Goal: Information Seeking & Learning: Learn about a topic

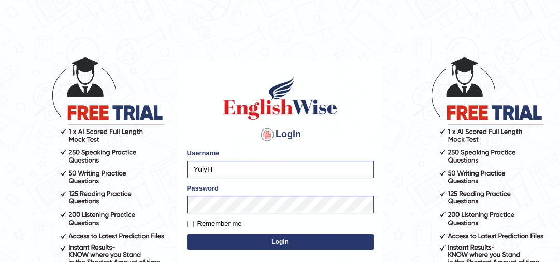
click at [275, 244] on button "Login" at bounding box center [280, 242] width 186 height 16
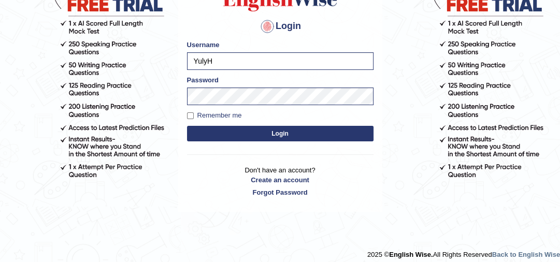
scroll to position [114, 0]
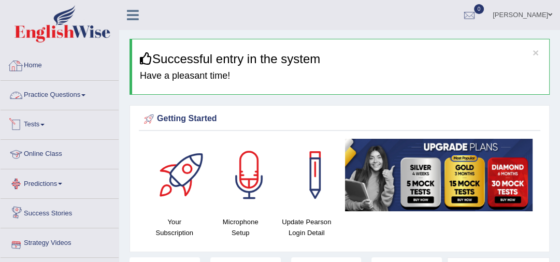
click at [48, 97] on link "Practice Questions" at bounding box center [60, 94] width 118 height 26
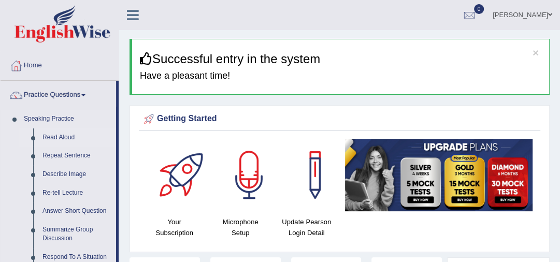
click at [58, 141] on link "Read Aloud" at bounding box center [77, 137] width 78 height 19
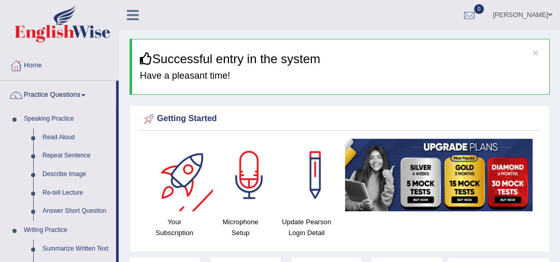
scroll to position [33, 0]
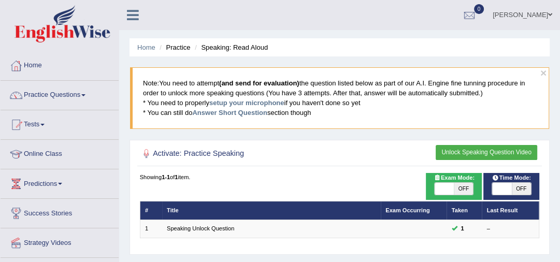
click at [505, 191] on span at bounding box center [501, 189] width 19 height 12
checkbox input "true"
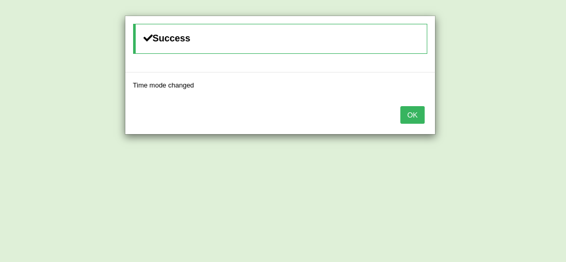
click at [412, 118] on button "OK" at bounding box center [412, 115] width 24 height 18
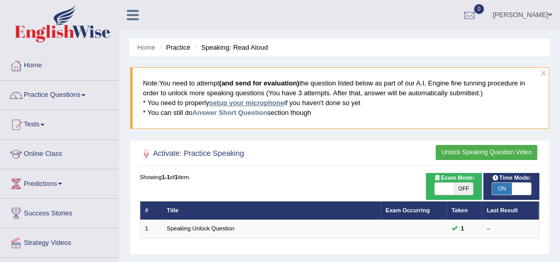
click at [226, 101] on link "setup your microphone" at bounding box center [246, 103] width 75 height 8
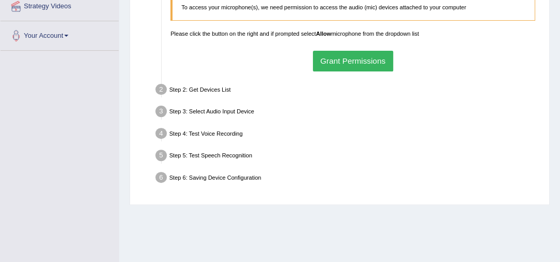
scroll to position [157, 0]
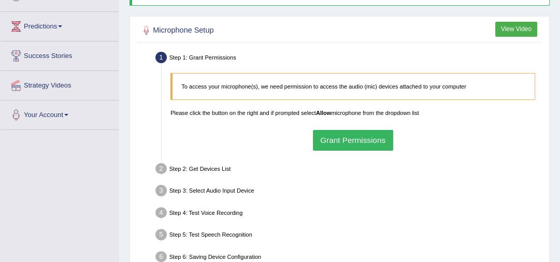
click at [346, 140] on button "Grant Permissions" at bounding box center [353, 140] width 80 height 20
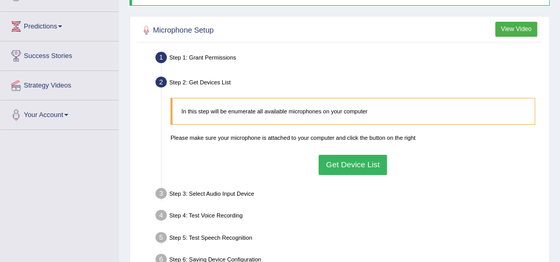
click at [346, 170] on button "Get Device List" at bounding box center [353, 165] width 69 height 20
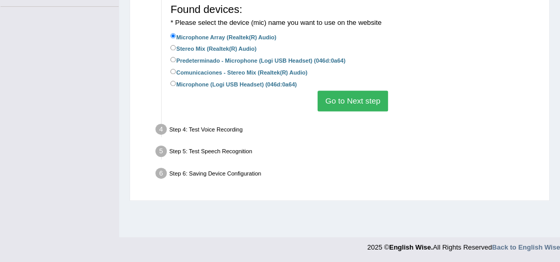
scroll to position [282, 0]
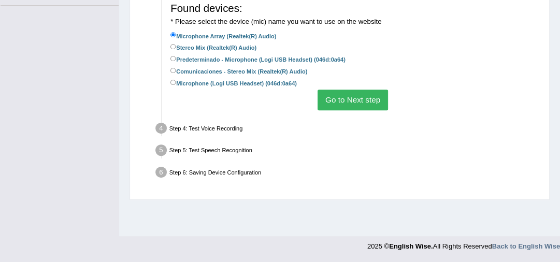
click at [351, 94] on button "Go to Next step" at bounding box center [353, 100] width 70 height 20
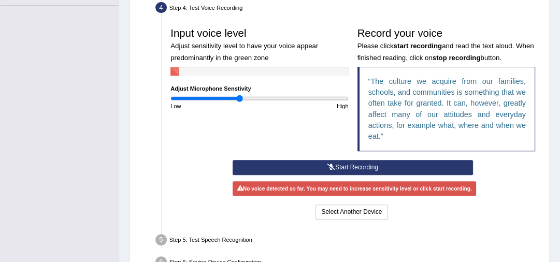
click at [334, 166] on button "Start Recording" at bounding box center [353, 167] width 240 height 15
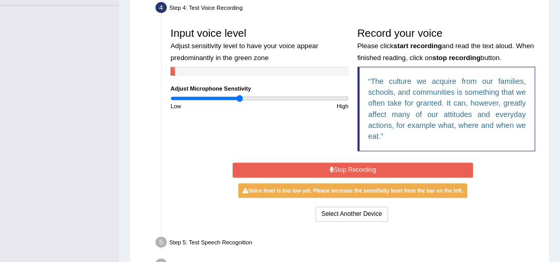
click at [335, 168] on button "Stop Recording" at bounding box center [353, 170] width 240 height 15
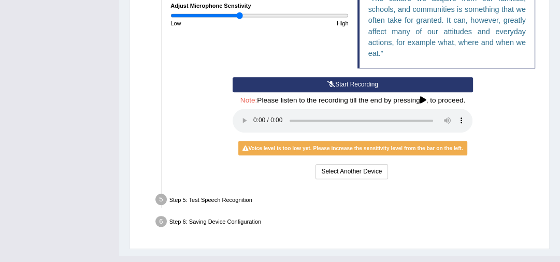
scroll to position [383, 0]
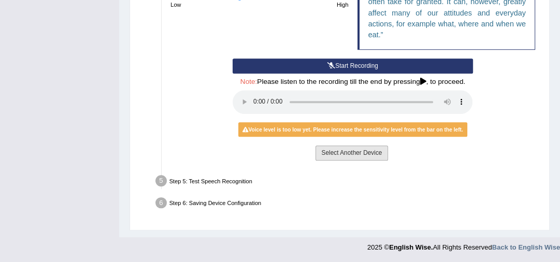
click at [361, 151] on button "Select Another Device" at bounding box center [351, 153] width 72 height 15
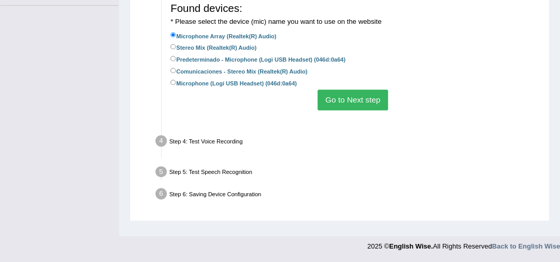
scroll to position [282, 0]
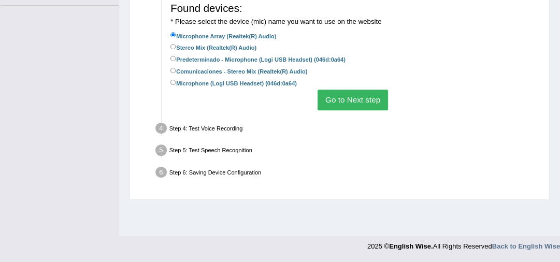
click at [343, 97] on button "Go to Next step" at bounding box center [353, 100] width 70 height 20
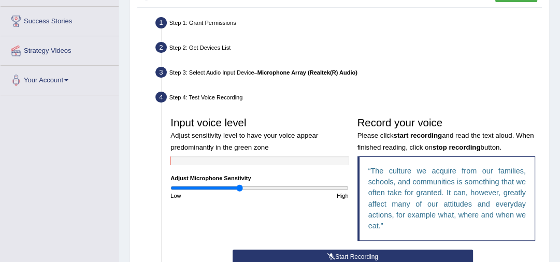
scroll to position [340, 0]
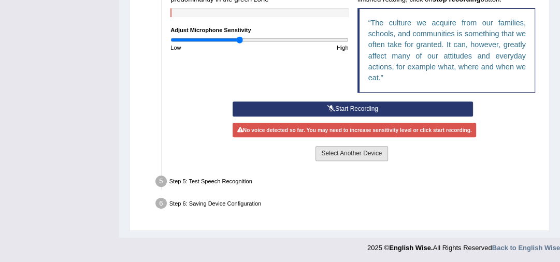
click at [333, 151] on button "Select Another Device" at bounding box center [351, 153] width 72 height 15
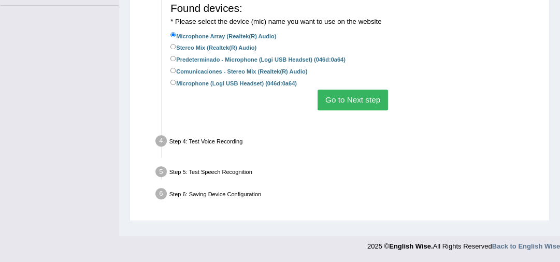
scroll to position [282, 0]
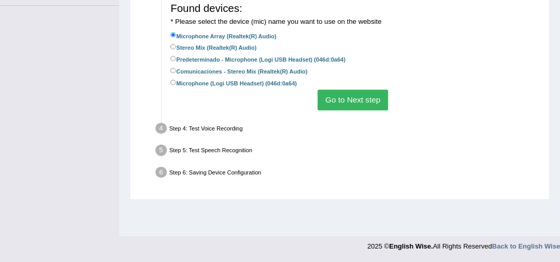
click at [177, 83] on label "Microphone (Logi USB Headset) (046d:0a64)" at bounding box center [233, 83] width 126 height 10
click at [176, 83] on input "Microphone (Logi USB Headset) (046d:0a64)" at bounding box center [173, 83] width 6 height 6
radio input "true"
click at [338, 99] on button "Go to Next step" at bounding box center [353, 100] width 70 height 20
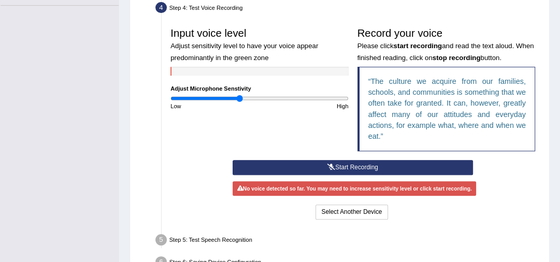
click at [351, 165] on button "Start Recording" at bounding box center [353, 167] width 240 height 15
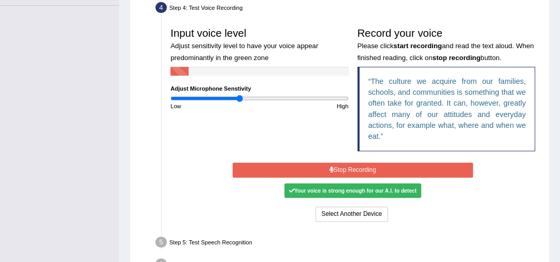
click at [348, 168] on button "Stop Recording" at bounding box center [353, 170] width 240 height 15
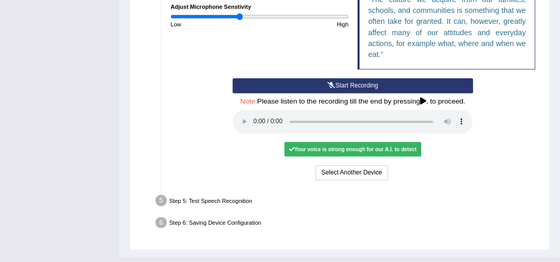
scroll to position [383, 0]
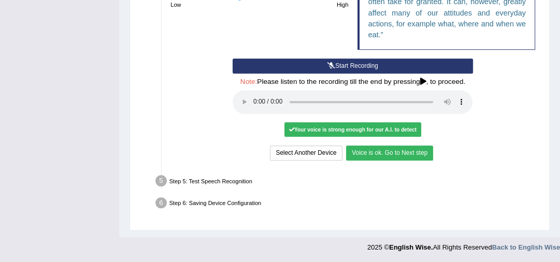
click at [392, 149] on button "Voice is ok. Go to Next step" at bounding box center [389, 153] width 87 height 15
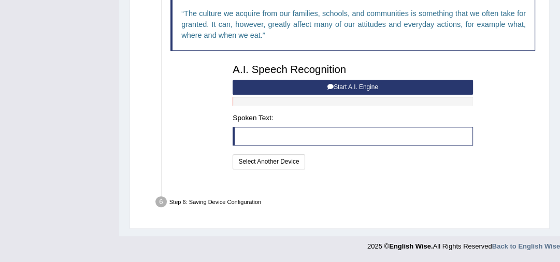
scroll to position [338, 0]
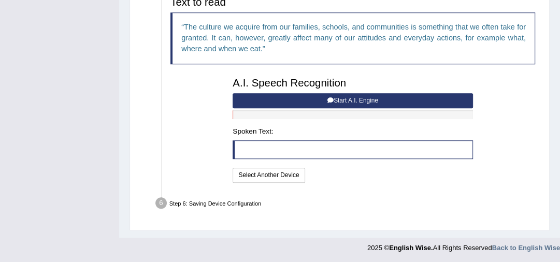
click at [315, 97] on button "Start A.I. Engine" at bounding box center [353, 100] width 240 height 15
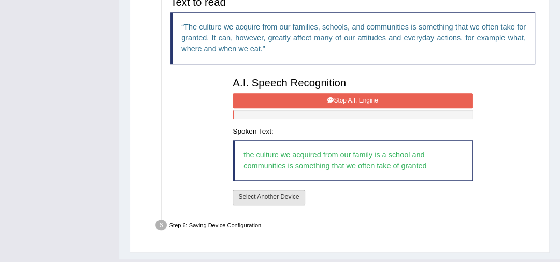
drag, startPoint x: 283, startPoint y: 191, endPoint x: 332, endPoint y: 126, distance: 81.3
click at [332, 126] on div "A.I. Speech Recognition Start A.I. Engine Stop A.I. Engine Note: Please listen …" at bounding box center [352, 140] width 249 height 134
click at [355, 102] on button "Stop A.I. Engine" at bounding box center [353, 100] width 240 height 15
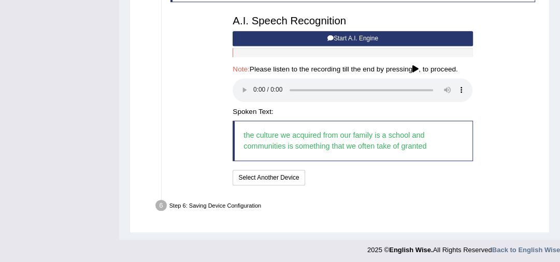
scroll to position [403, 0]
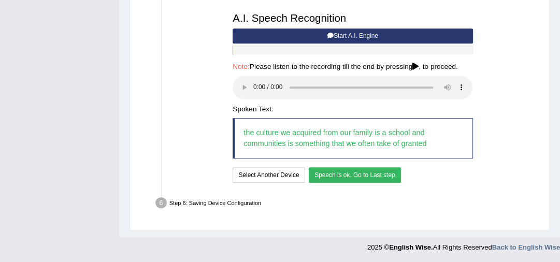
click at [394, 167] on button "Speech is ok. Go to Last step" at bounding box center [355, 174] width 92 height 15
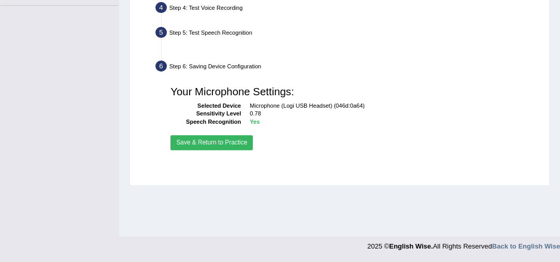
scroll to position [282, 0]
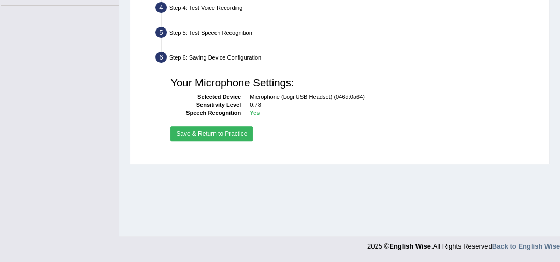
click at [213, 131] on button "Save & Return to Practice" at bounding box center [211, 133] width 82 height 15
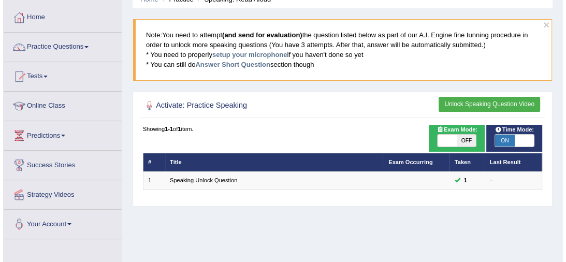
scroll to position [41, 0]
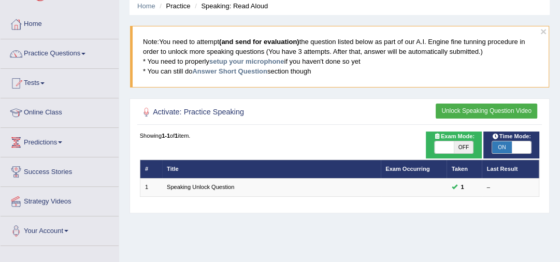
click at [442, 145] on span at bounding box center [444, 147] width 19 height 12
click at [449, 145] on span at bounding box center [444, 147] width 19 height 12
click at [462, 146] on span "OFF" at bounding box center [463, 147] width 19 height 12
checkbox input "true"
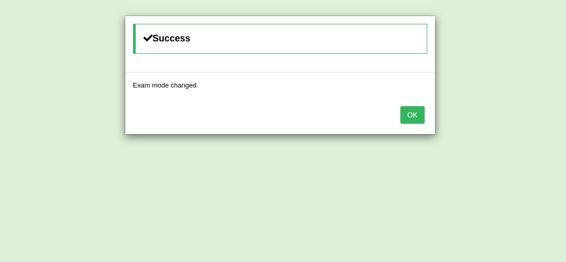
click at [405, 108] on button "OK" at bounding box center [412, 115] width 24 height 18
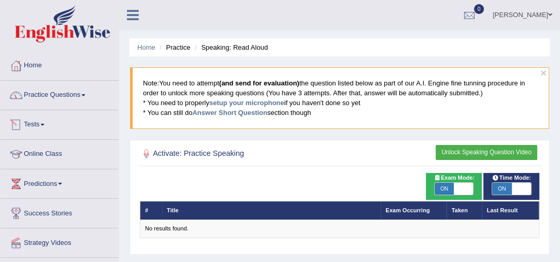
click at [48, 97] on link "Practice Questions" at bounding box center [60, 94] width 118 height 26
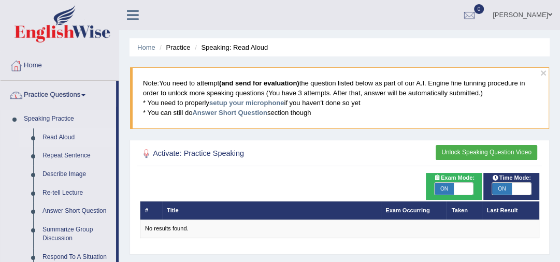
click at [60, 138] on link "Read Aloud" at bounding box center [77, 137] width 78 height 19
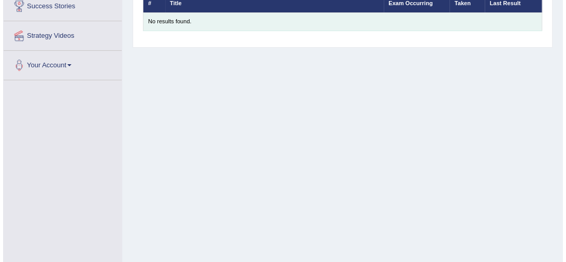
scroll to position [124, 0]
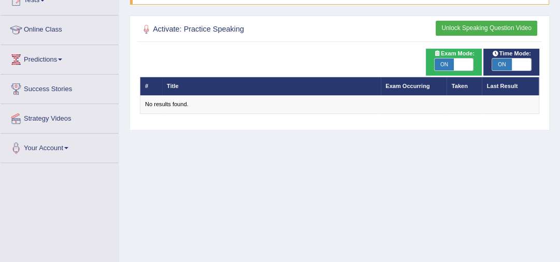
click at [462, 56] on span "Exam Mode:" at bounding box center [454, 53] width 48 height 9
click at [463, 66] on span at bounding box center [463, 65] width 19 height 12
checkbox input "false"
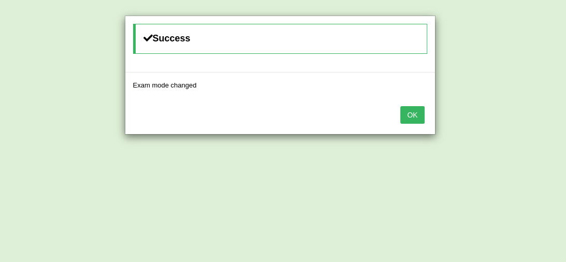
click at [410, 124] on div "OK" at bounding box center [280, 116] width 310 height 36
click at [410, 118] on button "OK" at bounding box center [412, 115] width 24 height 18
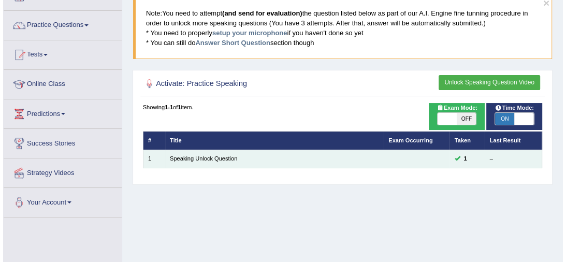
scroll to position [19, 0]
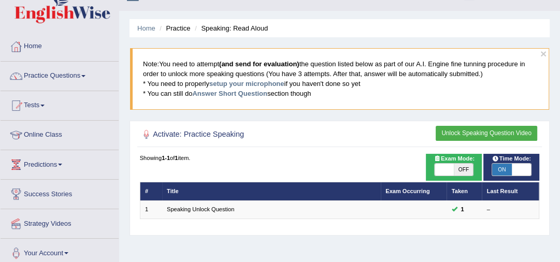
click at [470, 130] on button "Unlock Speaking Question Video" at bounding box center [487, 133] width 102 height 15
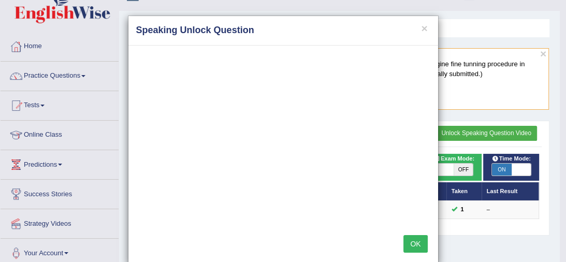
click at [416, 240] on button "OK" at bounding box center [416, 244] width 24 height 18
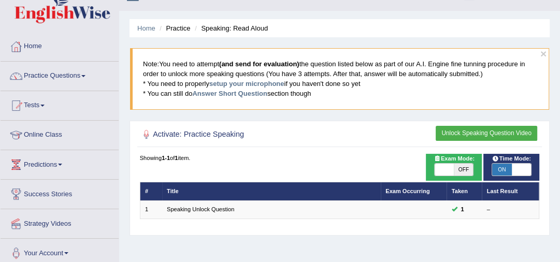
click at [454, 127] on button "Unlock Speaking Question Video" at bounding box center [487, 133] width 102 height 15
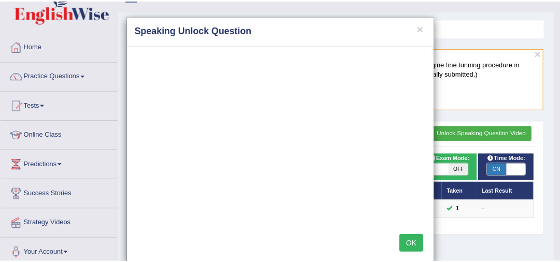
scroll to position [17, 0]
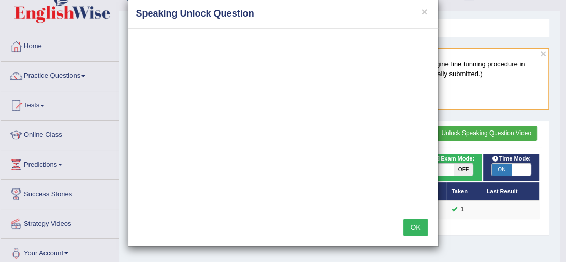
click at [409, 224] on button "OK" at bounding box center [416, 228] width 24 height 18
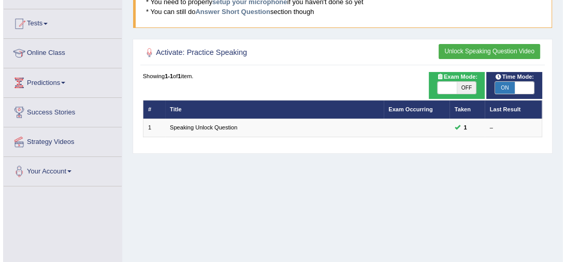
scroll to position [61, 0]
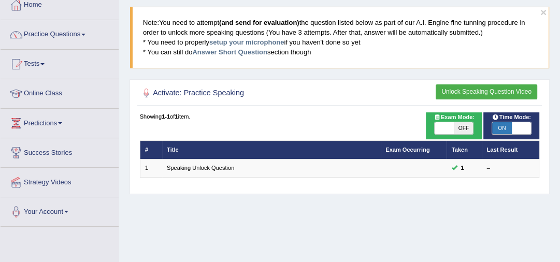
click at [509, 91] on button "Unlock Speaking Question Video" at bounding box center [487, 91] width 102 height 15
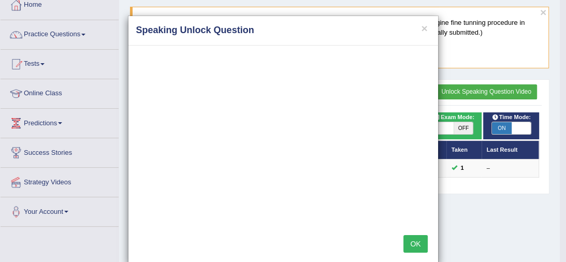
scroll to position [17, 0]
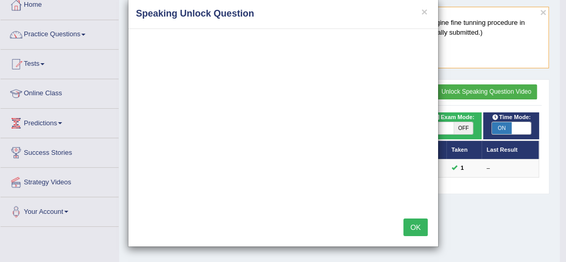
click at [408, 230] on button "OK" at bounding box center [416, 228] width 24 height 18
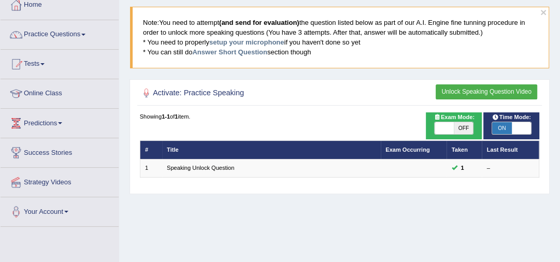
click at [500, 89] on button "Unlock Speaking Question Video" at bounding box center [487, 91] width 102 height 15
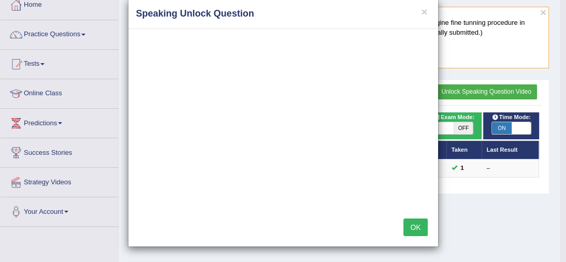
click at [409, 225] on button "OK" at bounding box center [416, 228] width 24 height 18
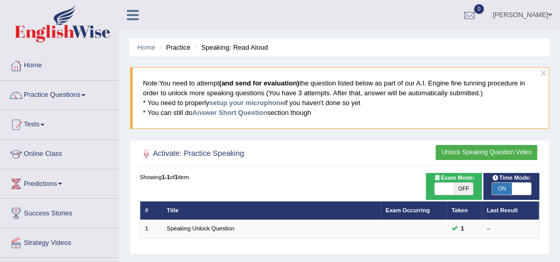
scroll to position [41, 0]
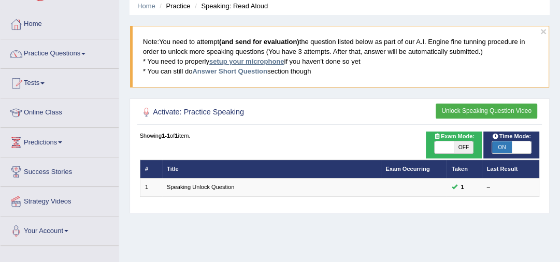
click at [232, 63] on link "setup your microphone" at bounding box center [246, 62] width 75 height 8
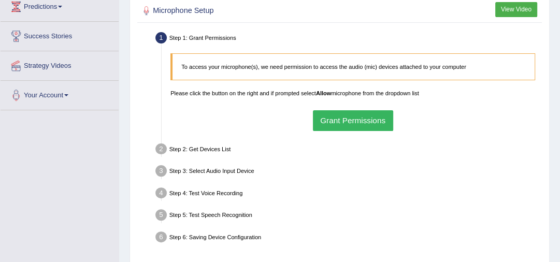
scroll to position [157, 0]
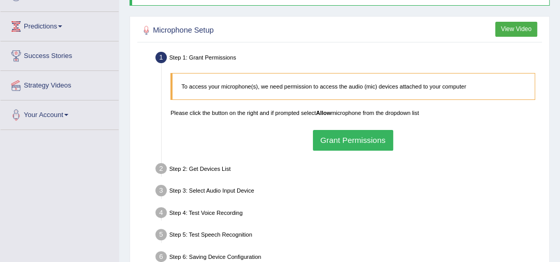
click at [338, 141] on button "Grant Permissions" at bounding box center [353, 140] width 80 height 20
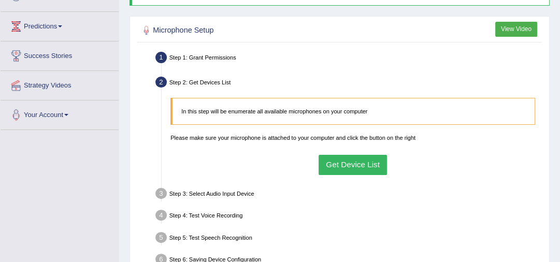
click at [350, 161] on button "Get Device List" at bounding box center [353, 165] width 69 height 20
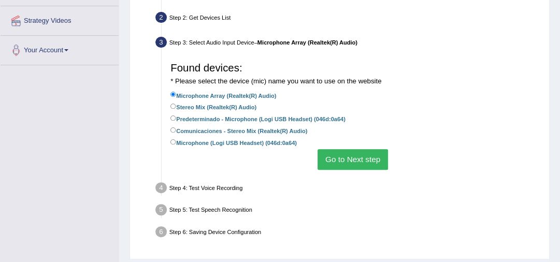
scroll to position [282, 0]
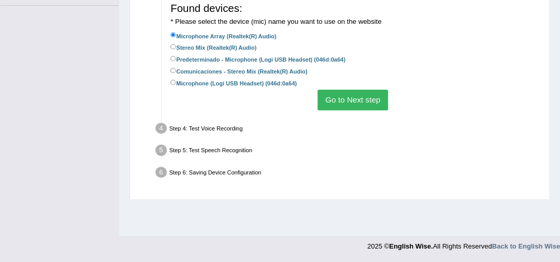
click at [357, 103] on button "Go to Next step" at bounding box center [353, 100] width 70 height 20
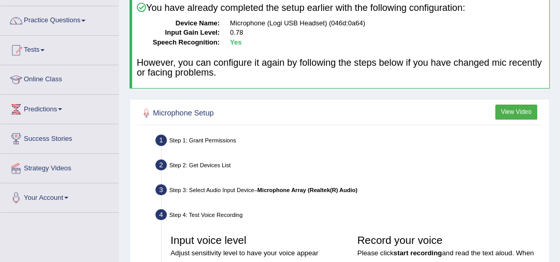
scroll to position [0, 0]
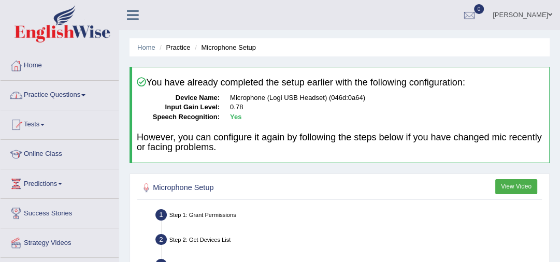
click at [55, 89] on link "Practice Questions" at bounding box center [60, 94] width 118 height 26
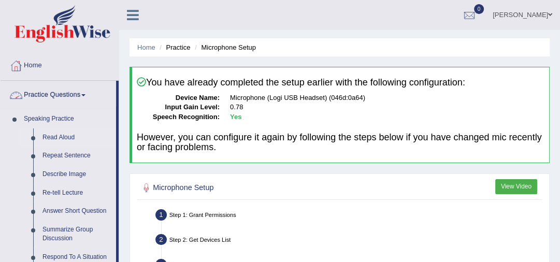
click at [48, 135] on link "Read Aloud" at bounding box center [77, 137] width 78 height 19
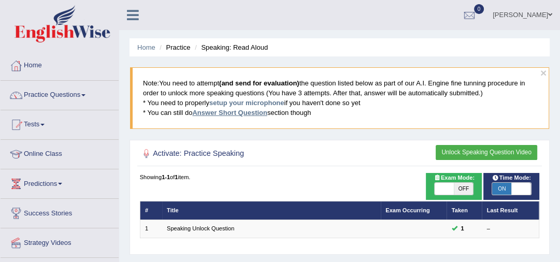
click at [235, 114] on link "Answer Short Question" at bounding box center [229, 113] width 75 height 8
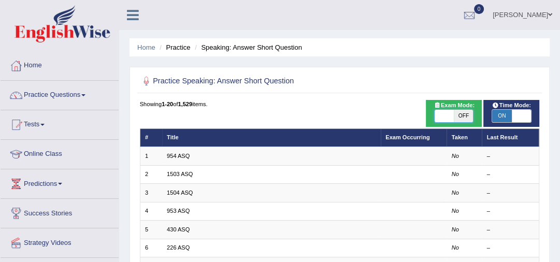
click at [438, 118] on span at bounding box center [444, 116] width 19 height 12
checkbox input "true"
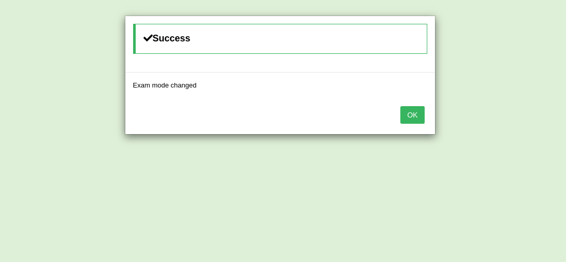
click at [407, 110] on button "OK" at bounding box center [412, 115] width 24 height 18
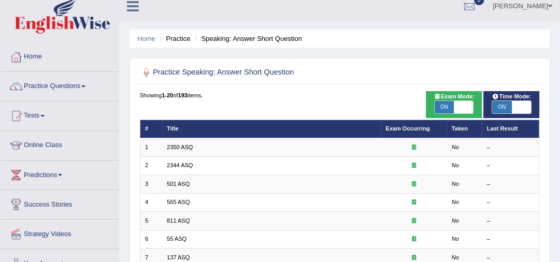
scroll to position [2, 0]
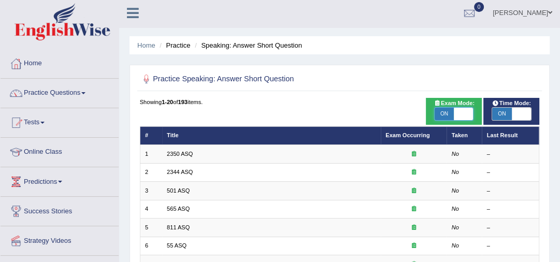
click at [464, 114] on span at bounding box center [463, 114] width 19 height 12
checkbox input "false"
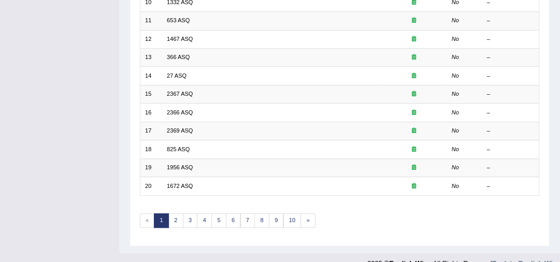
scroll to position [334, 0]
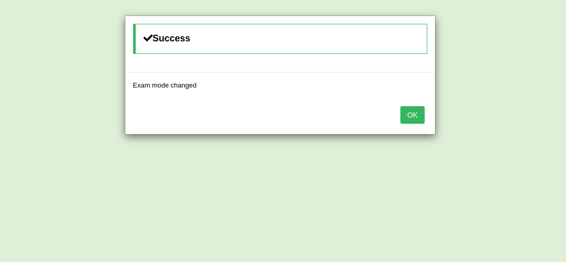
drag, startPoint x: 419, startPoint y: 116, endPoint x: 390, endPoint y: 169, distance: 60.3
click at [418, 116] on button "OK" at bounding box center [412, 115] width 24 height 18
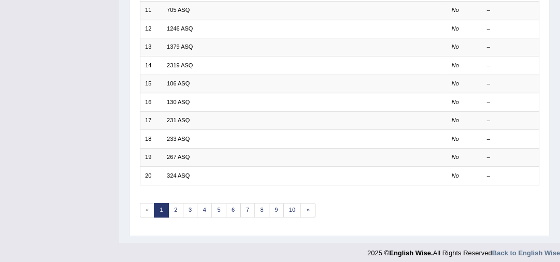
scroll to position [334, 0]
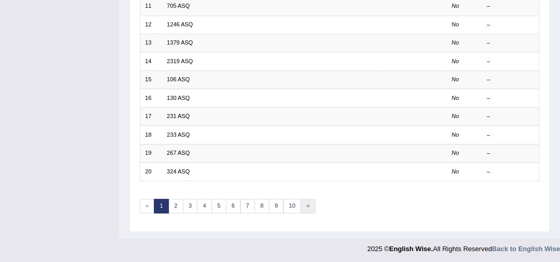
click at [307, 204] on link "»" at bounding box center [307, 206] width 15 height 15
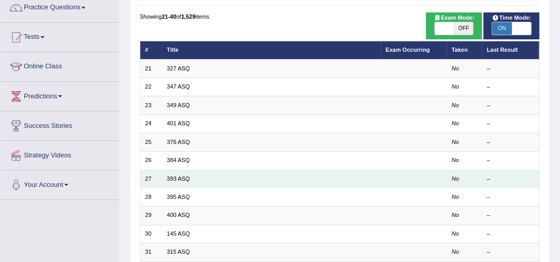
scroll to position [85, 0]
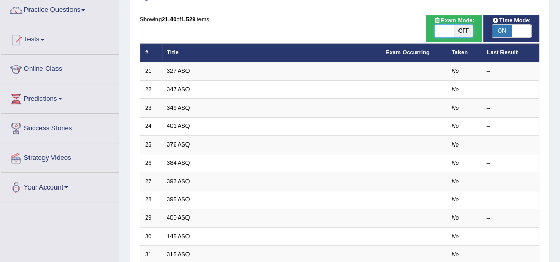
click at [440, 27] on span at bounding box center [444, 31] width 19 height 12
checkbox input "true"
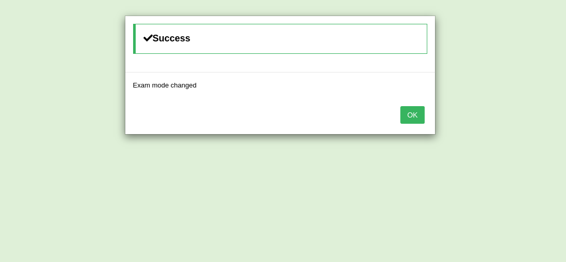
drag, startPoint x: 417, startPoint y: 115, endPoint x: 412, endPoint y: 118, distance: 5.6
click at [416, 115] on button "OK" at bounding box center [412, 115] width 24 height 18
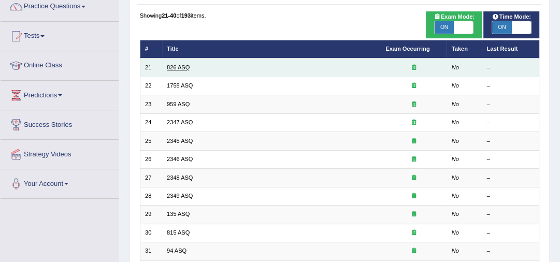
click at [178, 66] on link "826 ASQ" at bounding box center [178, 67] width 23 height 6
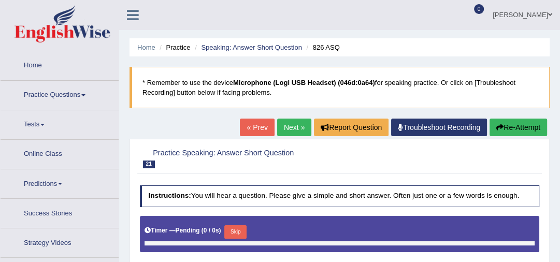
type input "1"
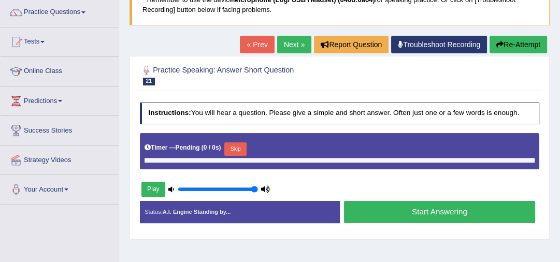
scroll to position [83, 0]
click at [156, 188] on button "Play" at bounding box center [153, 189] width 24 height 15
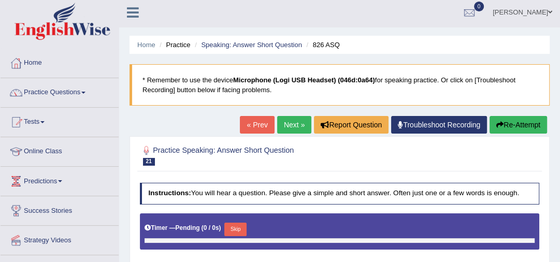
scroll to position [0, 0]
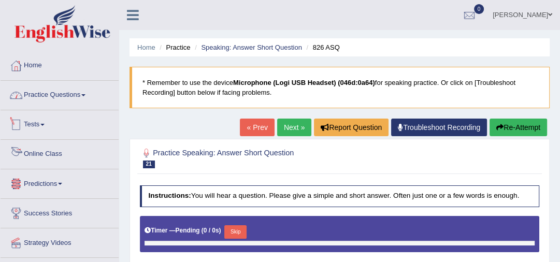
click at [66, 91] on link "Practice Questions" at bounding box center [60, 94] width 118 height 26
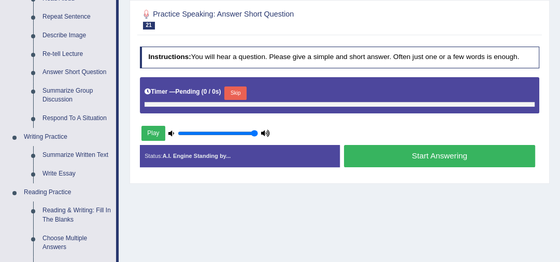
scroll to position [124, 0]
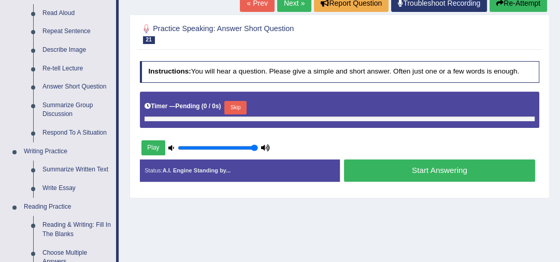
click at [378, 173] on button "Start Answering" at bounding box center [439, 171] width 191 height 22
click at [378, 171] on button "Start Answering" at bounding box center [439, 171] width 191 height 22
click at [238, 109] on button "Skip" at bounding box center [235, 107] width 22 height 13
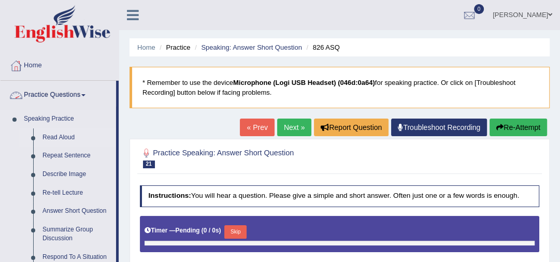
click at [56, 133] on link "Read Aloud" at bounding box center [77, 137] width 78 height 19
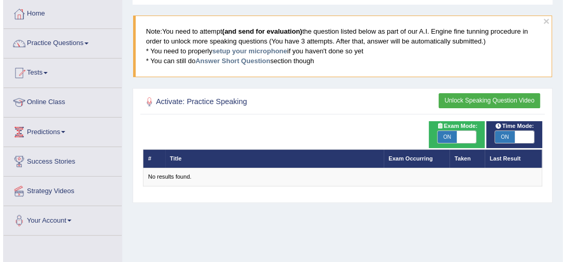
scroll to position [41, 0]
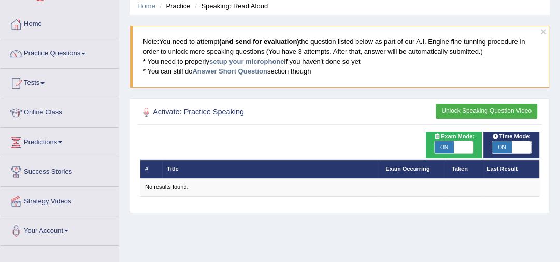
click at [466, 147] on span at bounding box center [463, 147] width 19 height 12
checkbox input "false"
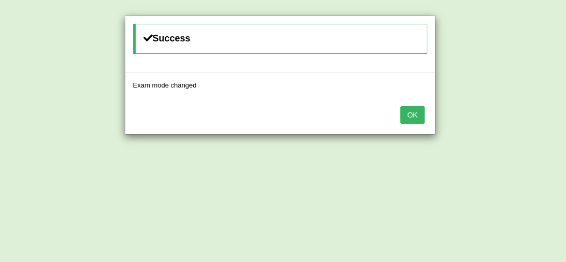
click at [410, 112] on button "OK" at bounding box center [412, 115] width 24 height 18
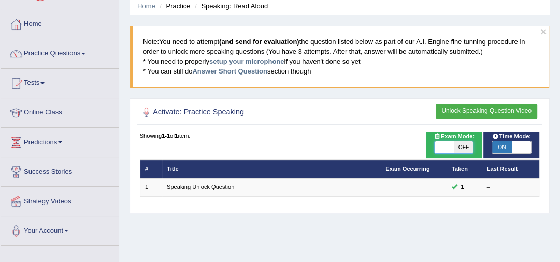
click at [444, 145] on span at bounding box center [444, 147] width 19 height 12
checkbox input "true"
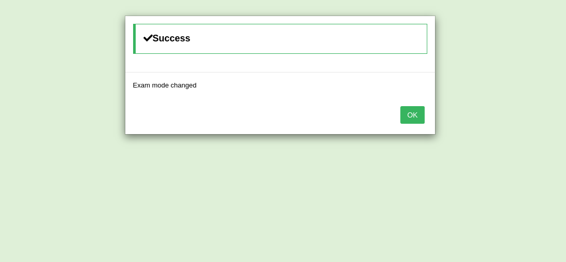
click at [409, 114] on button "OK" at bounding box center [412, 115] width 24 height 18
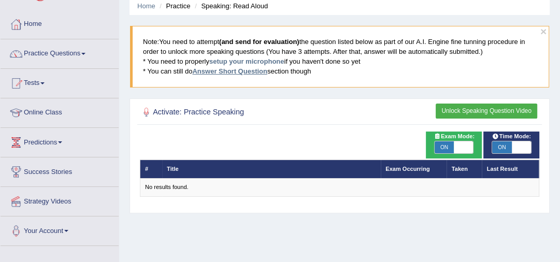
click at [245, 71] on link "Answer Short Question" at bounding box center [229, 71] width 75 height 8
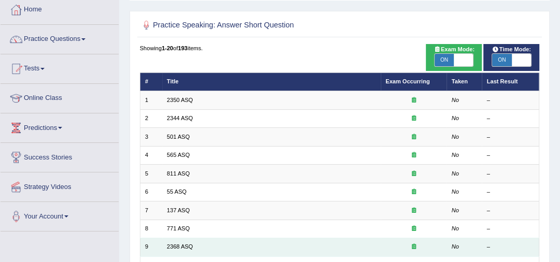
scroll to position [41, 0]
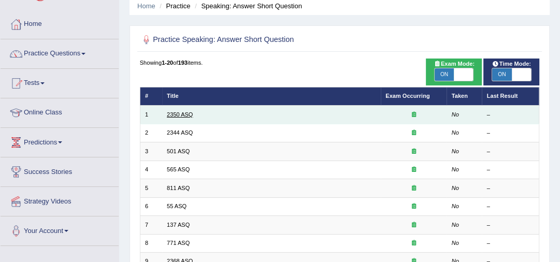
click at [188, 117] on link "2350 ASQ" at bounding box center [180, 114] width 26 height 6
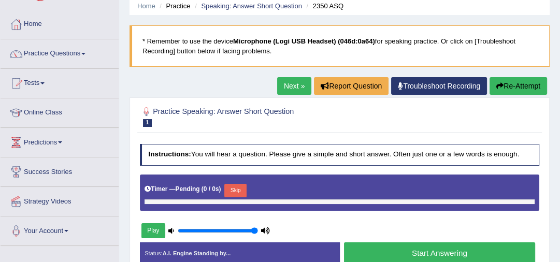
scroll to position [124, 0]
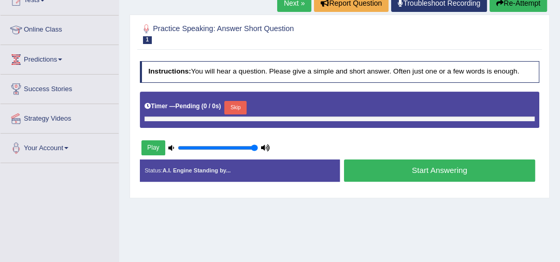
click at [240, 107] on button "Skip" at bounding box center [235, 107] width 22 height 13
click at [142, 153] on button "Play" at bounding box center [153, 147] width 24 height 15
click at [365, 177] on button "Start Answering" at bounding box center [439, 171] width 191 height 22
click at [191, 166] on div "Status: A.I. Engine Standing by..." at bounding box center [240, 171] width 200 height 23
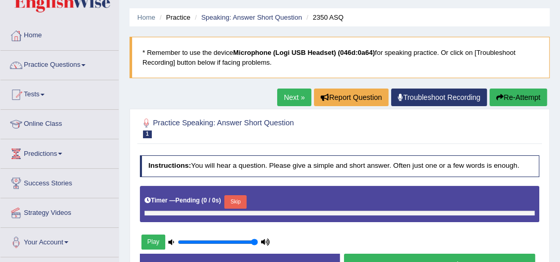
scroll to position [0, 0]
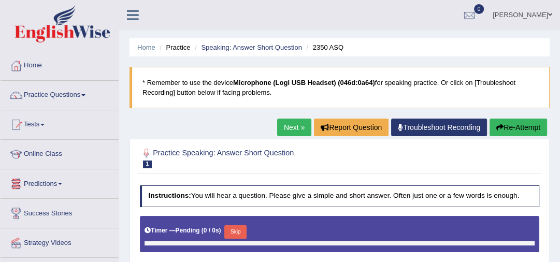
click at [186, 122] on div "Home Practice Speaking: Answer Short Question 2350 ASQ * Remember to use the de…" at bounding box center [339, 259] width 441 height 518
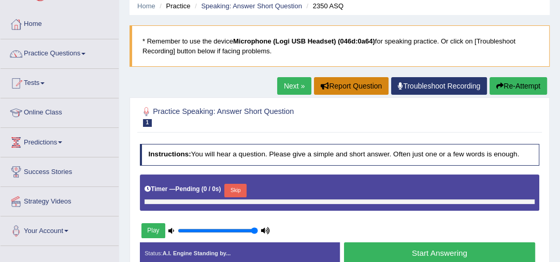
click at [367, 88] on button "Report Question" at bounding box center [351, 86] width 75 height 18
click at [49, 58] on link "Practice Questions" at bounding box center [60, 52] width 118 height 26
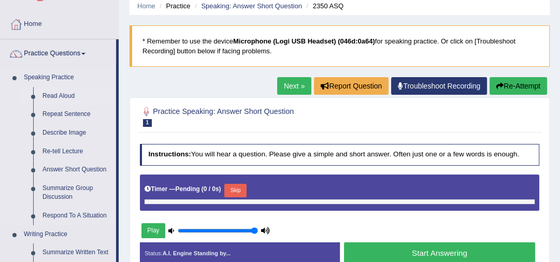
click at [60, 95] on link "Read Aloud" at bounding box center [77, 96] width 78 height 19
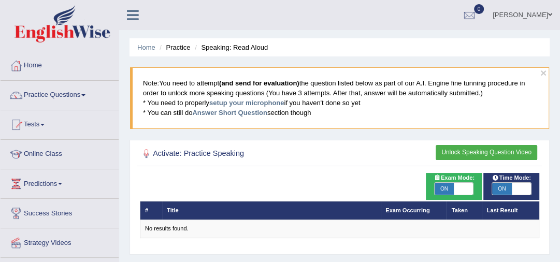
click at [479, 153] on button "Unlock Speaking Question Video" at bounding box center [487, 152] width 102 height 15
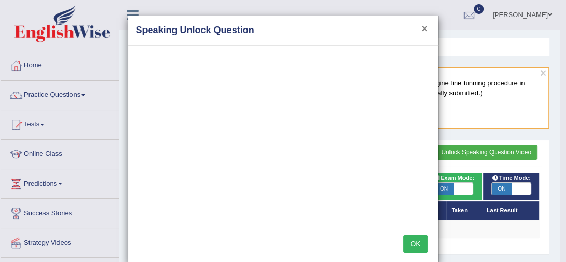
click at [421, 28] on button "×" at bounding box center [424, 28] width 6 height 11
